Goal: Check status: Check status

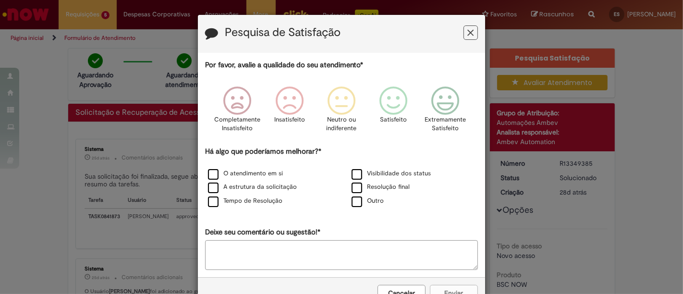
click at [464, 30] on button "Feedback" at bounding box center [471, 32] width 14 height 14
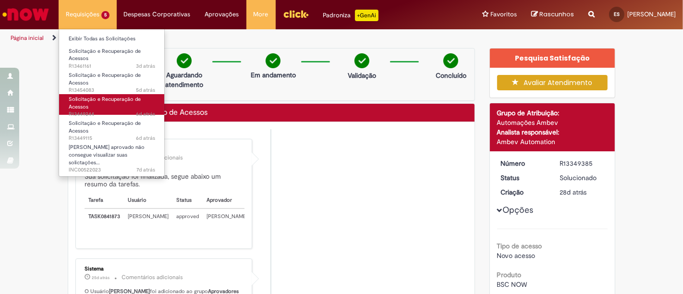
click at [106, 109] on link "Solicitação e Recuperação de Acessos 6d atrás 6 dias atrás R13449244" at bounding box center [112, 104] width 106 height 21
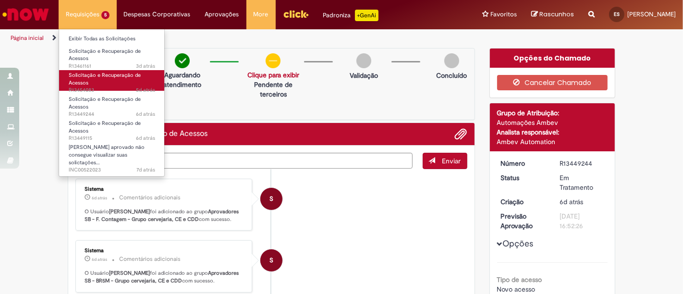
click at [115, 83] on link "Solicitação e Recuperação de Acessos 5d atrás 5 dias atrás R13454083" at bounding box center [112, 80] width 106 height 21
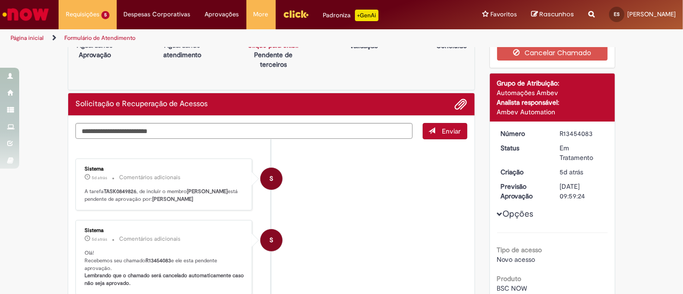
scroll to position [53, 0]
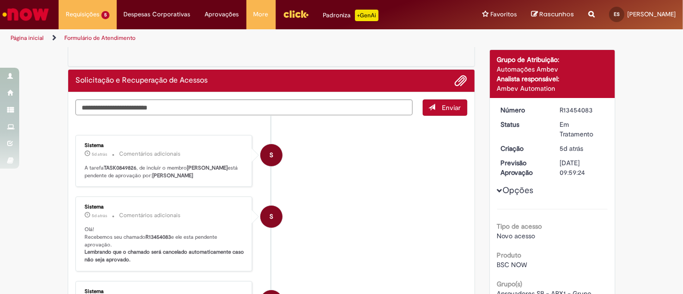
click at [155, 236] on b "R13454083" at bounding box center [158, 237] width 25 height 7
copy p "R13454083"
click at [52, 157] on div "Verificar Código de Barras Aguardando Aprovação Aguardando atendimento Solicita…" at bounding box center [341, 244] width 683 height 499
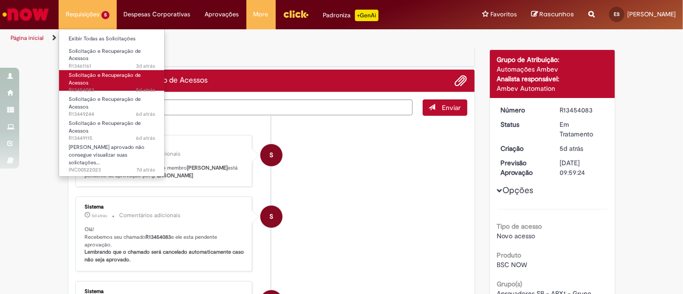
click at [104, 83] on link "Solicitação e Recuperação de Acessos 5d atrás 5 dias atrás R13454083" at bounding box center [112, 80] width 106 height 21
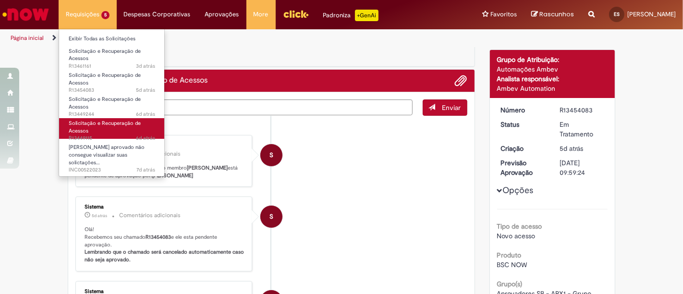
click at [109, 130] on link "Solicitação e Recuperação de Acessos 6d atrás 6 dias atrás R13449115" at bounding box center [112, 128] width 106 height 21
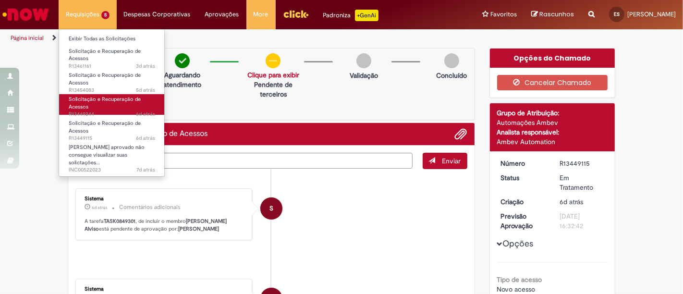
click at [106, 101] on span "Solicitação e Recuperação de Acessos" at bounding box center [105, 103] width 72 height 15
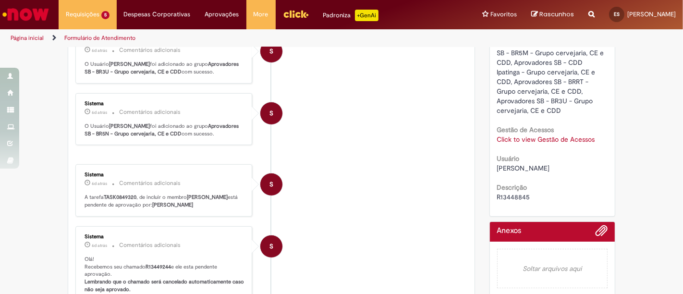
scroll to position [341, 0]
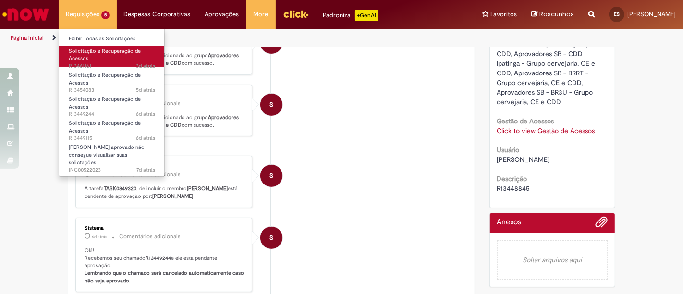
click at [112, 57] on link "Solicitação e Recuperação de Acessos 3d atrás 3 dias atrás R13461161" at bounding box center [112, 56] width 106 height 21
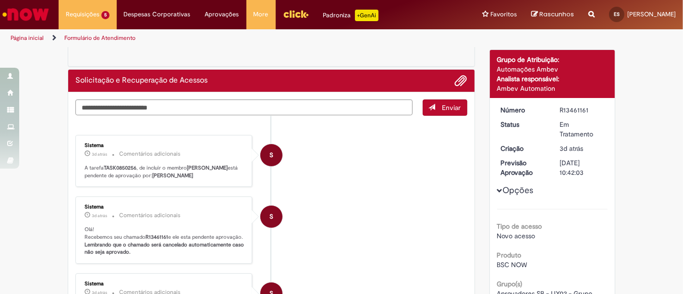
scroll to position [107, 0]
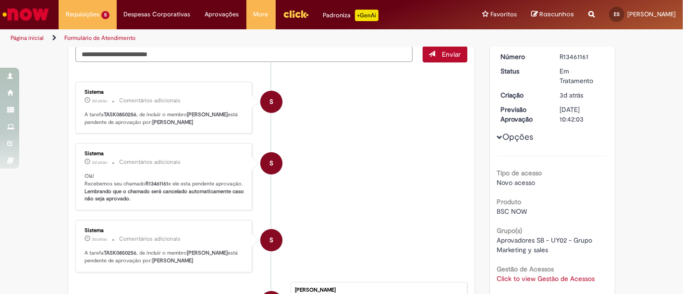
click at [155, 187] on b "R13461161" at bounding box center [157, 183] width 23 height 7
click at [158, 187] on b "R13461161" at bounding box center [157, 183] width 23 height 7
copy b "R13461161"
click at [149, 187] on b "R13461161" at bounding box center [157, 183] width 23 height 7
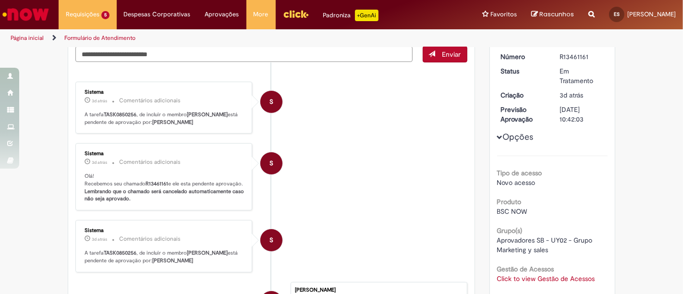
click at [366, 160] on li "S Sistema 3d atrás 3 dias atrás Comentários adicionais Olá! Recebemos seu chama…" at bounding box center [271, 176] width 392 height 67
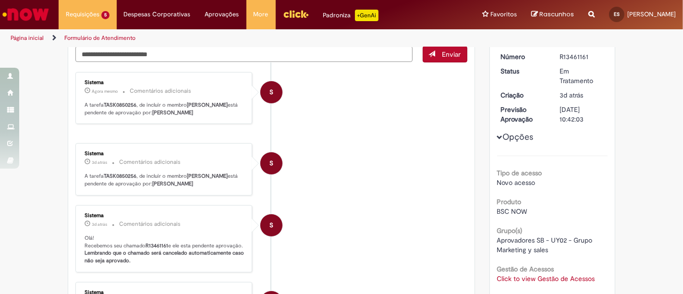
scroll to position [0, 0]
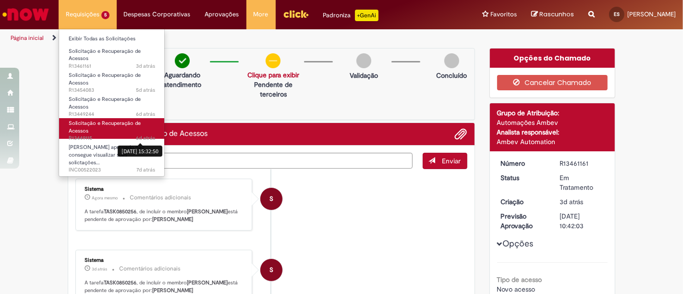
click at [145, 137] on span "6d atrás" at bounding box center [145, 138] width 19 height 7
click at [124, 136] on span "6d atrás 6 dias atrás R13449115" at bounding box center [112, 139] width 87 height 8
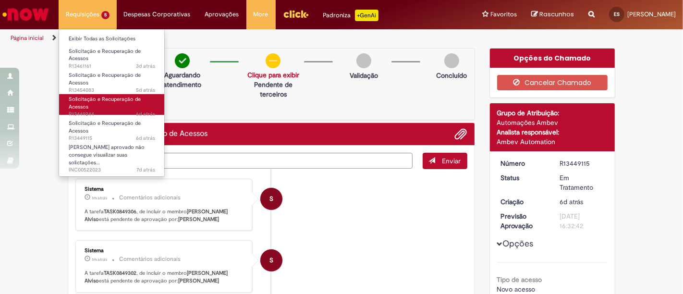
click at [124, 103] on link "Solicitação e Recuperação de Acessos 6d atrás 6 dias atrás R13449244" at bounding box center [112, 104] width 106 height 21
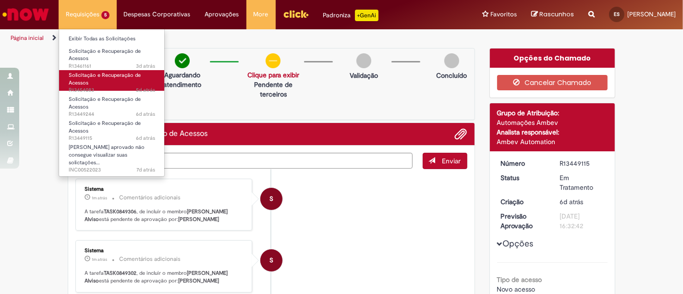
click at [99, 87] on span "5d atrás 5 dias atrás R13454083" at bounding box center [112, 91] width 87 height 8
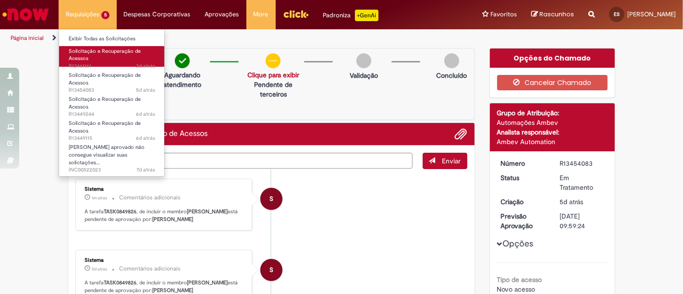
click at [113, 56] on link "Solicitação e Recuperação de Acessos 3d atrás 3 dias atrás R13461161" at bounding box center [112, 56] width 106 height 21
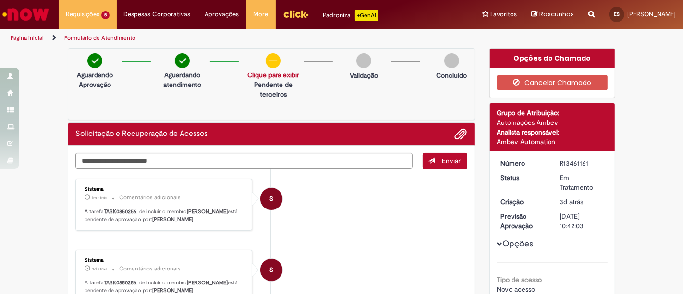
drag, startPoint x: 185, startPoint y: 216, endPoint x: 249, endPoint y: 222, distance: 64.7
click at [249, 222] on li "S Sistema 1m atrás 1m atrás Comentários adicionais A tarefa TASK0850256 , de in…" at bounding box center [271, 205] width 392 height 52
copy b "[PERSON_NAME]"
